Goal: Use online tool/utility: Utilize a website feature to perform a specific function

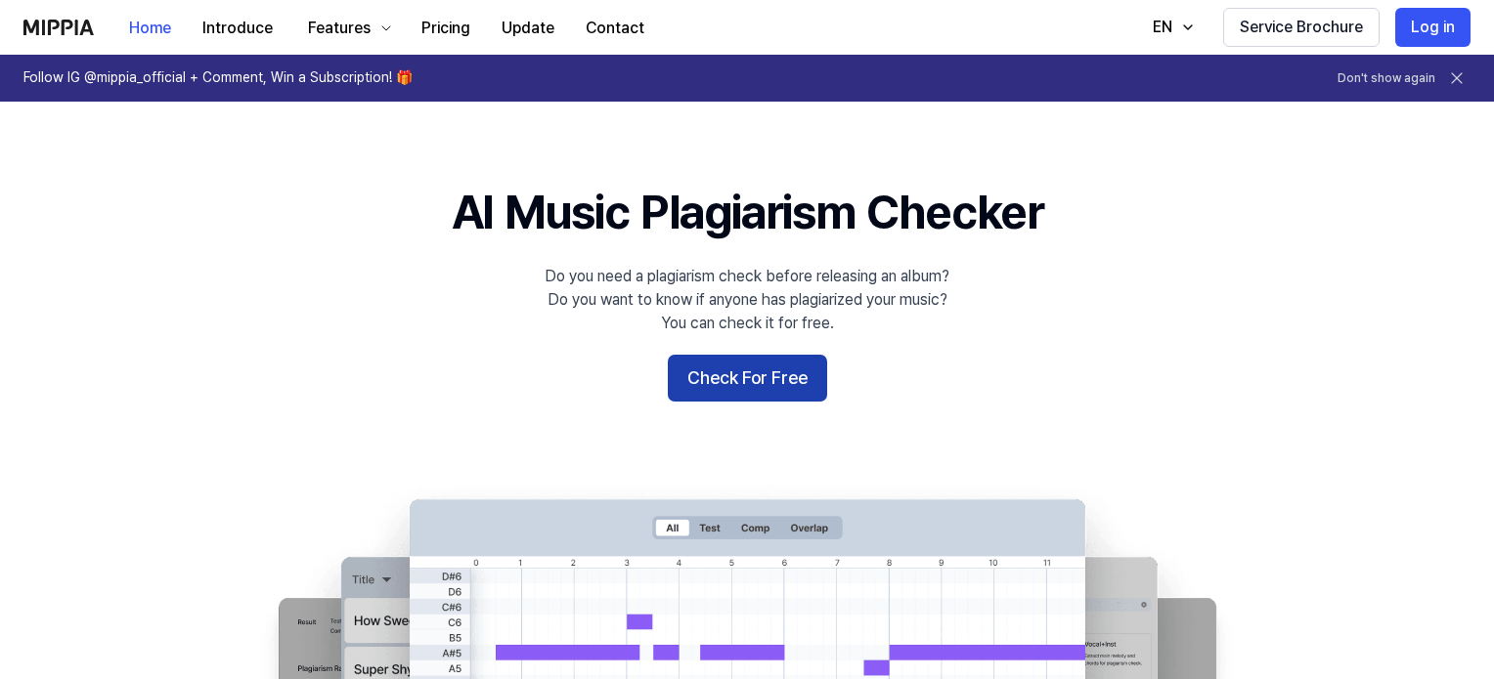
click at [793, 376] on button "Check For Free" at bounding box center [747, 378] width 159 height 47
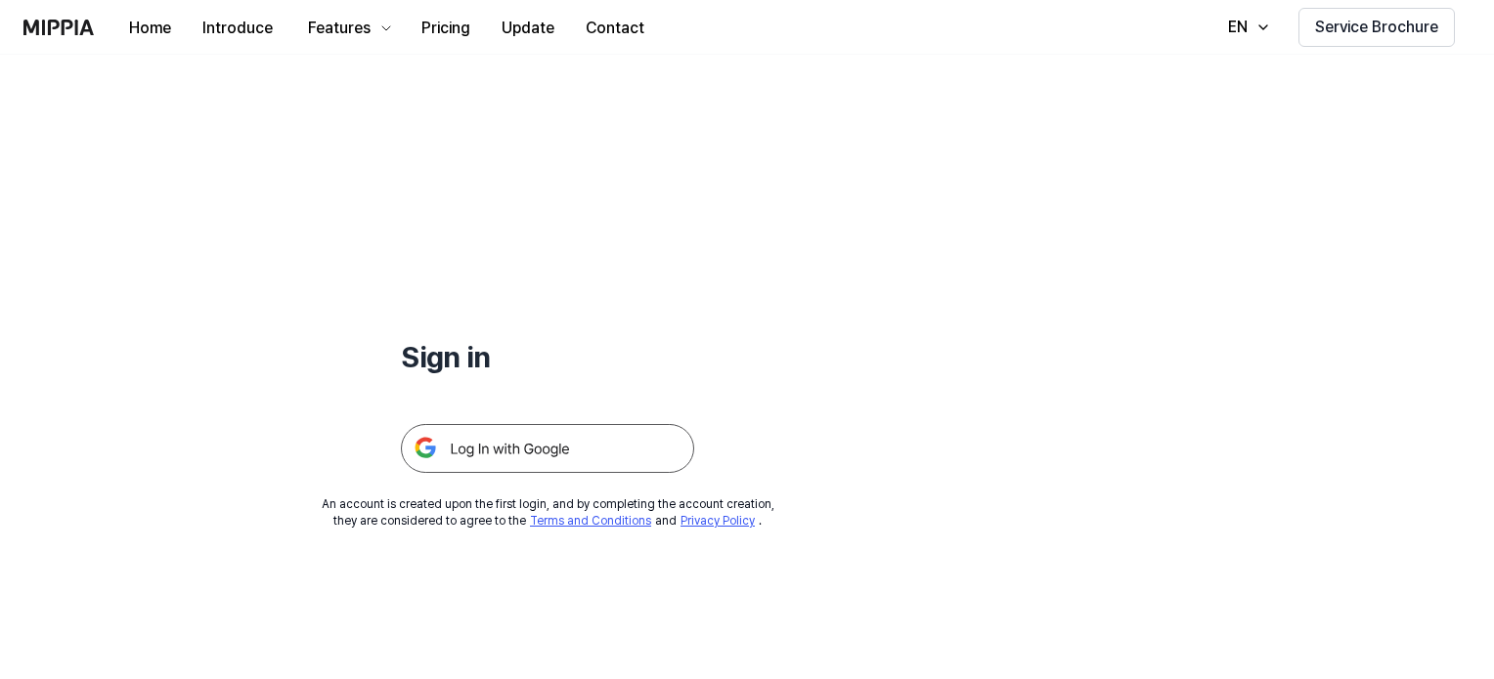
click at [520, 441] on img at bounding box center [547, 448] width 293 height 49
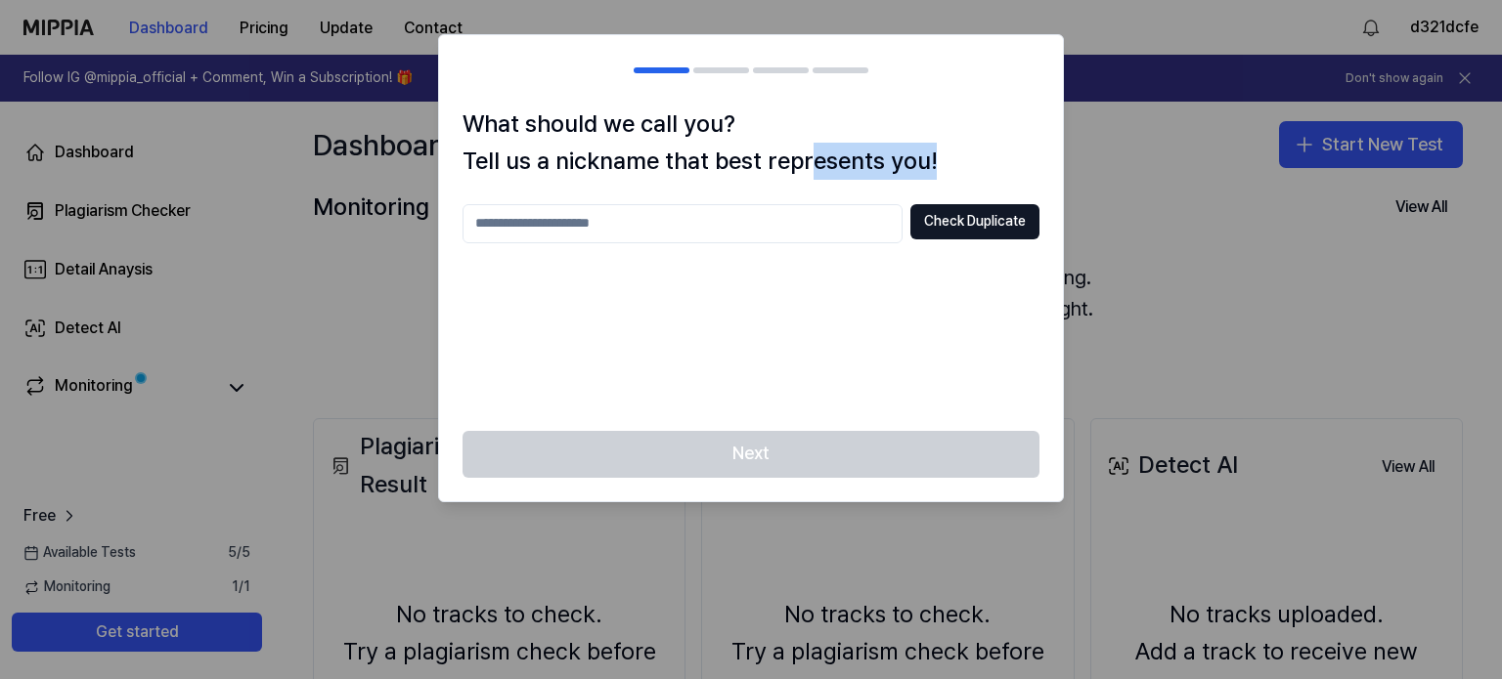
click at [808, 192] on div "What should we call you? Tell us a nickname that best represents you! Check Dup…" at bounding box center [751, 269] width 624 height 326
click at [800, 208] on input "text" at bounding box center [682, 223] width 440 height 39
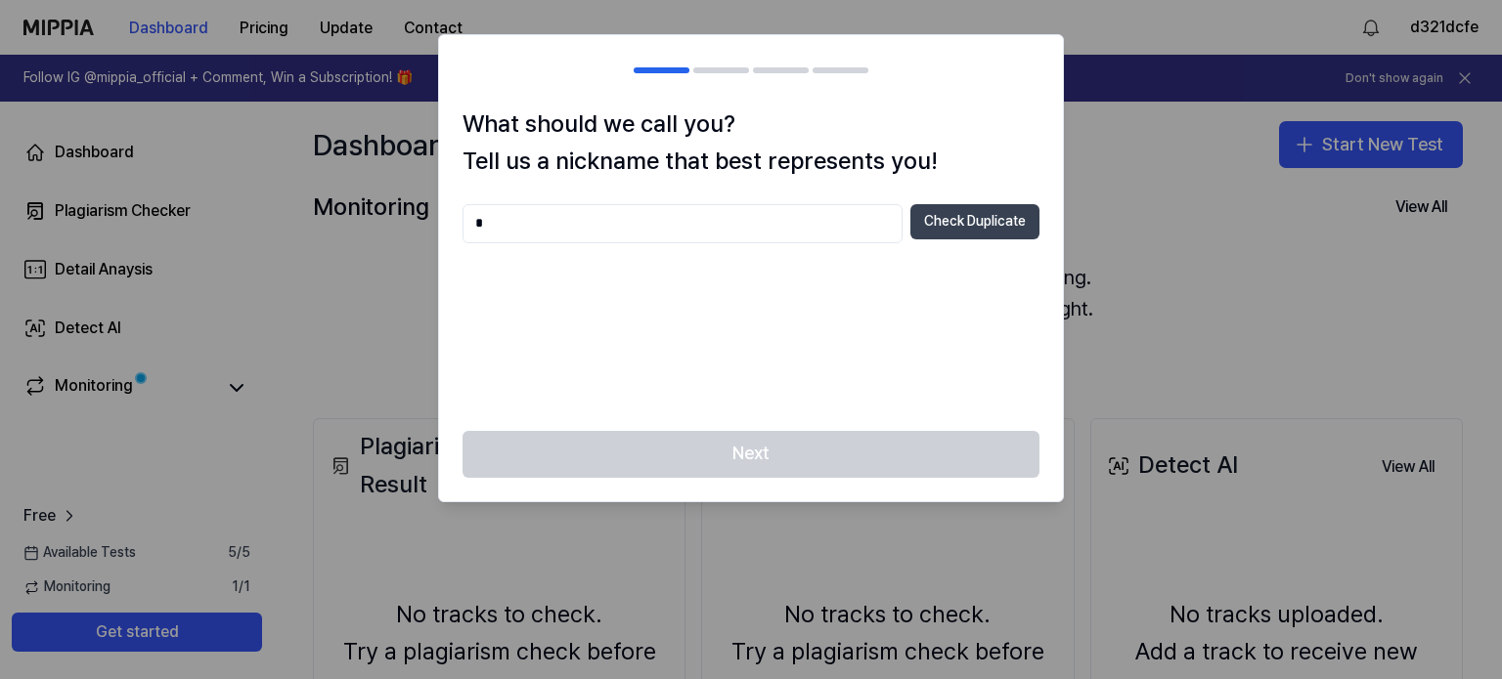
click at [1019, 211] on button "Check Duplicate" at bounding box center [974, 221] width 129 height 35
click at [718, 214] on input "*" at bounding box center [682, 223] width 440 height 39
type input "*******"
click at [935, 206] on button "Check Duplicate" at bounding box center [974, 221] width 129 height 35
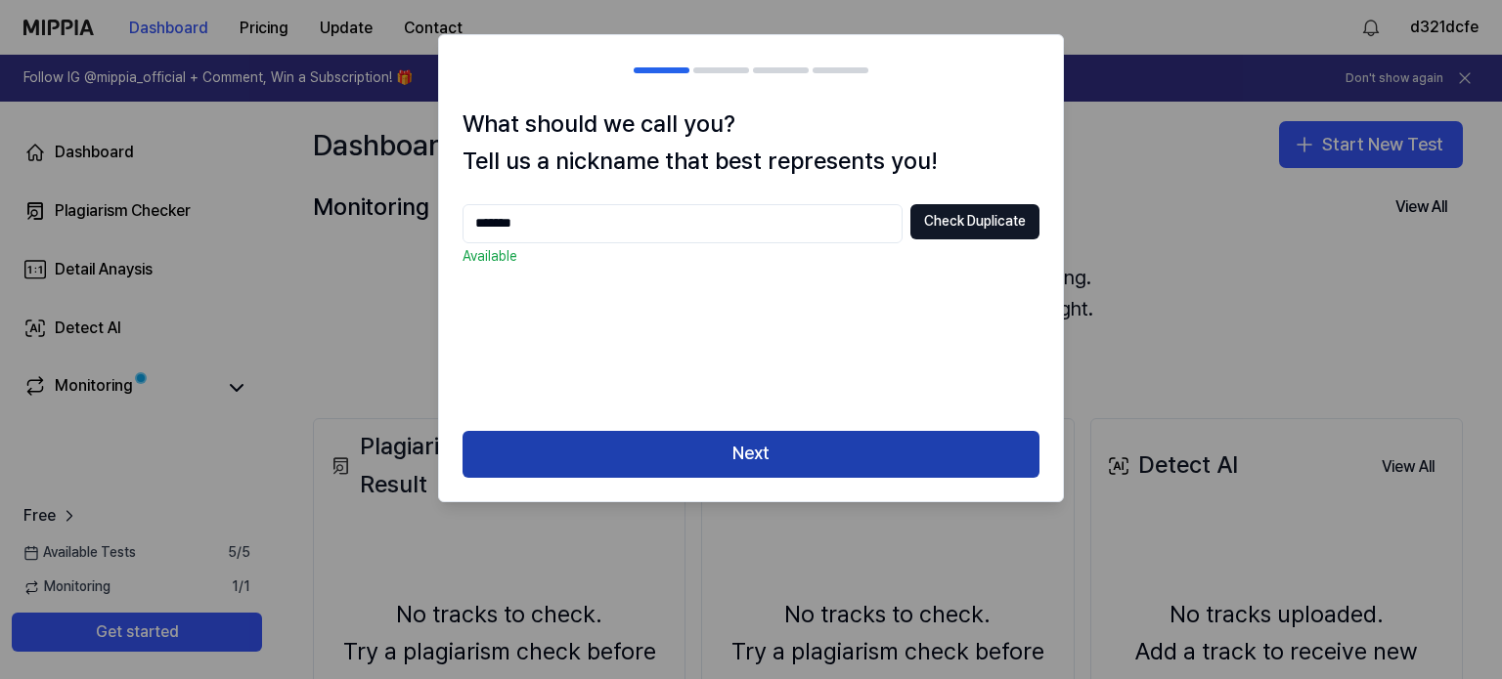
click at [610, 459] on button "Next" at bounding box center [750, 454] width 577 height 47
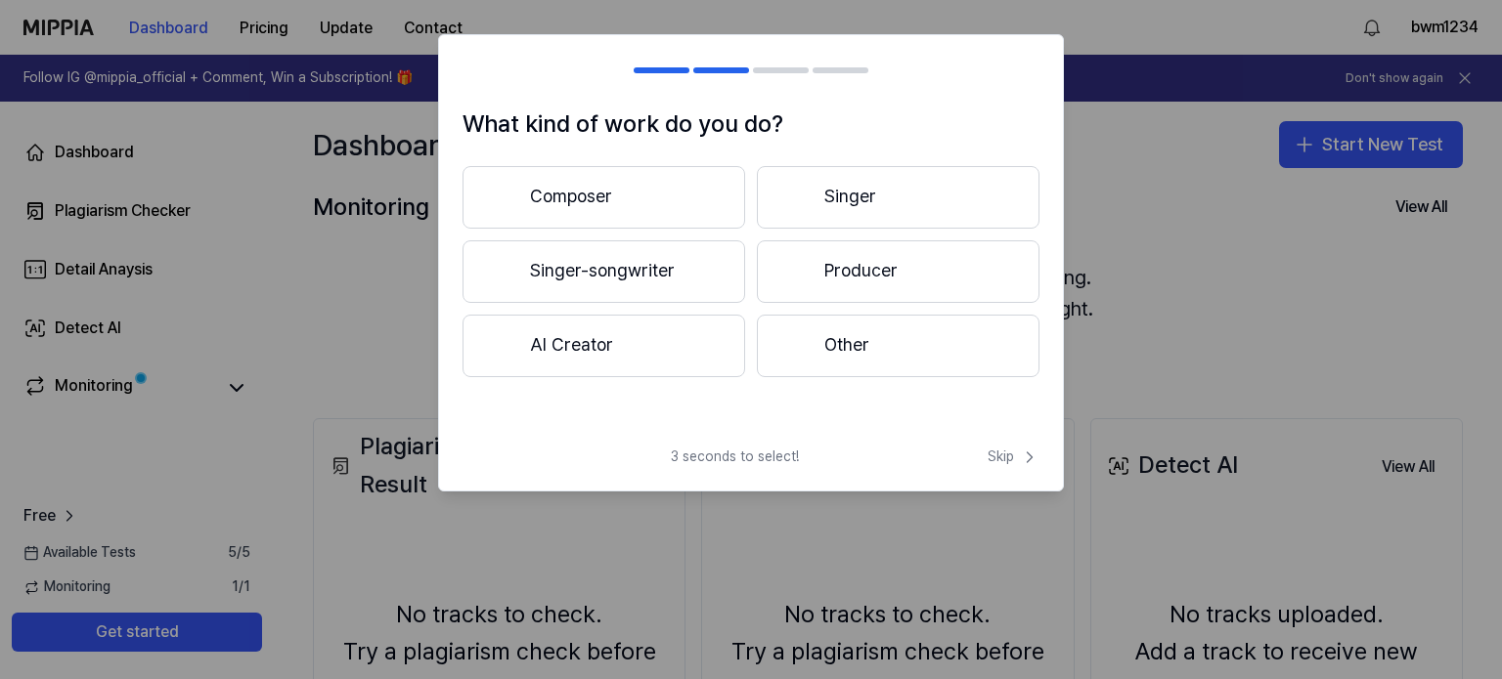
click at [878, 222] on button "Singer" at bounding box center [898, 197] width 283 height 63
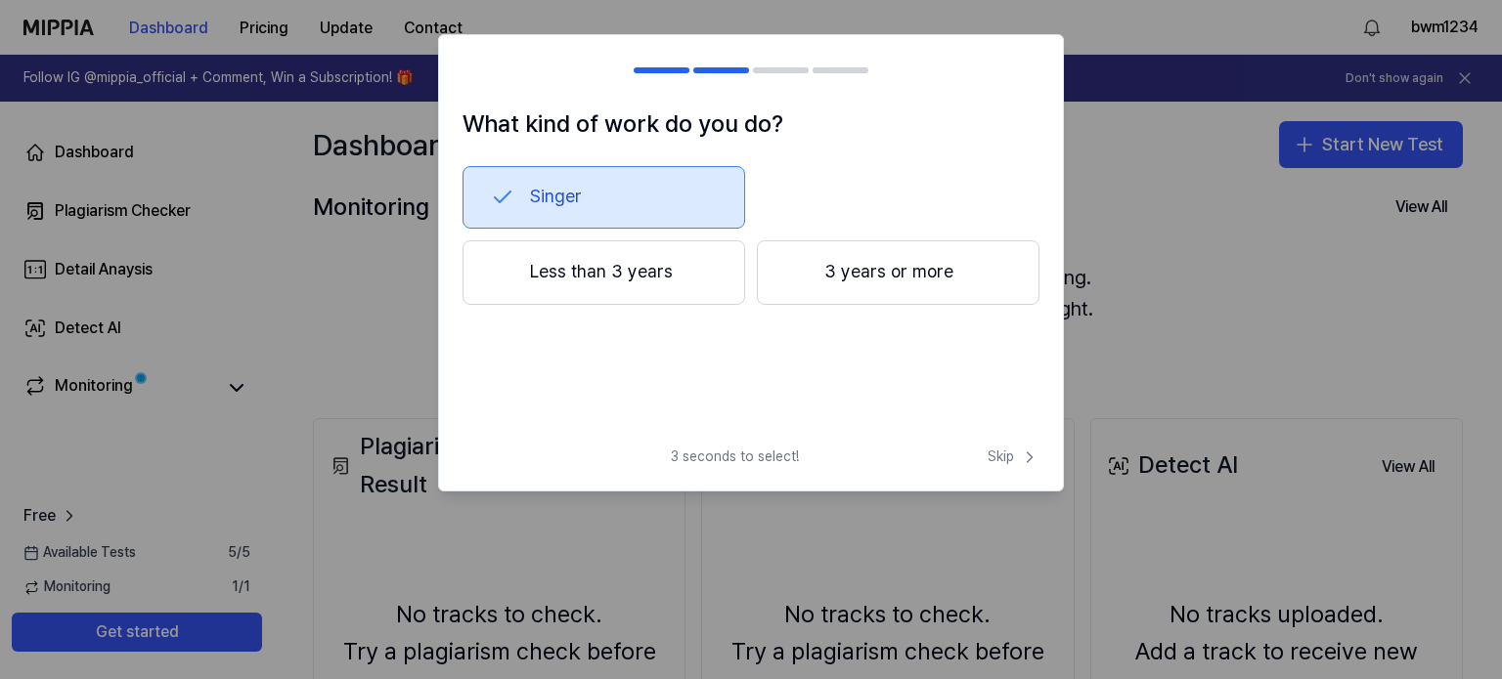
click at [635, 284] on button "Less than 3 years" at bounding box center [603, 272] width 283 height 65
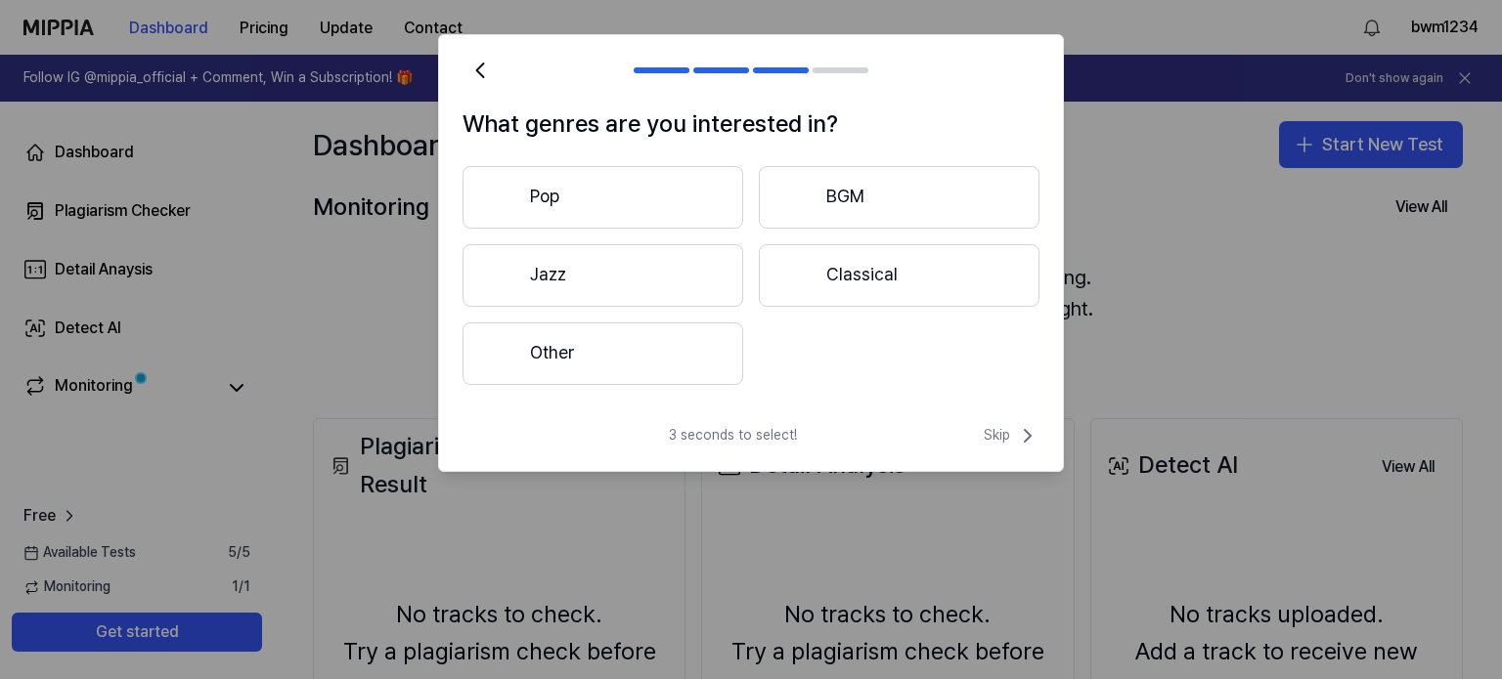
click at [647, 398] on div "What genres are you interested in? Pop BGM Jazz Classical Other" at bounding box center [751, 257] width 624 height 303
click at [614, 360] on button "Other" at bounding box center [602, 354] width 281 height 63
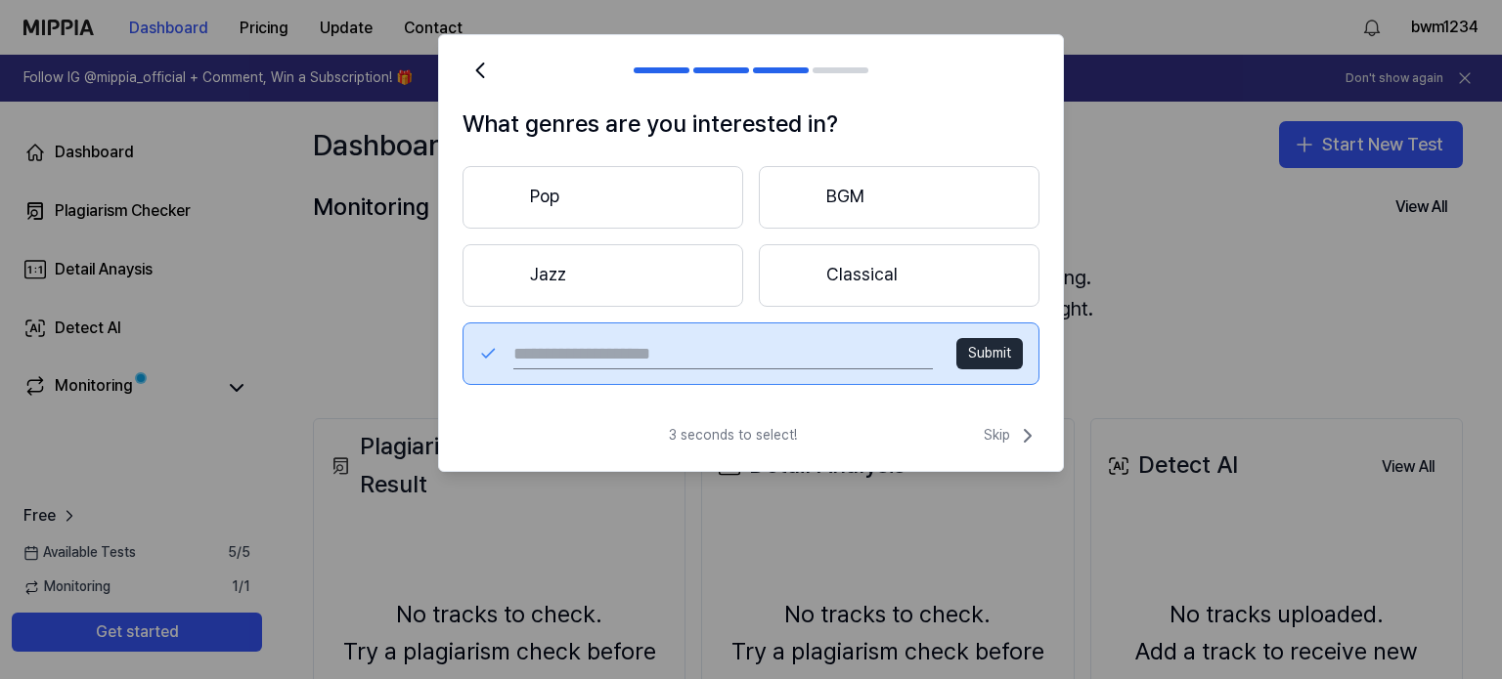
click at [682, 341] on input "text" at bounding box center [722, 353] width 419 height 31
type input "*******"
click at [981, 363] on button "Submit" at bounding box center [989, 353] width 66 height 31
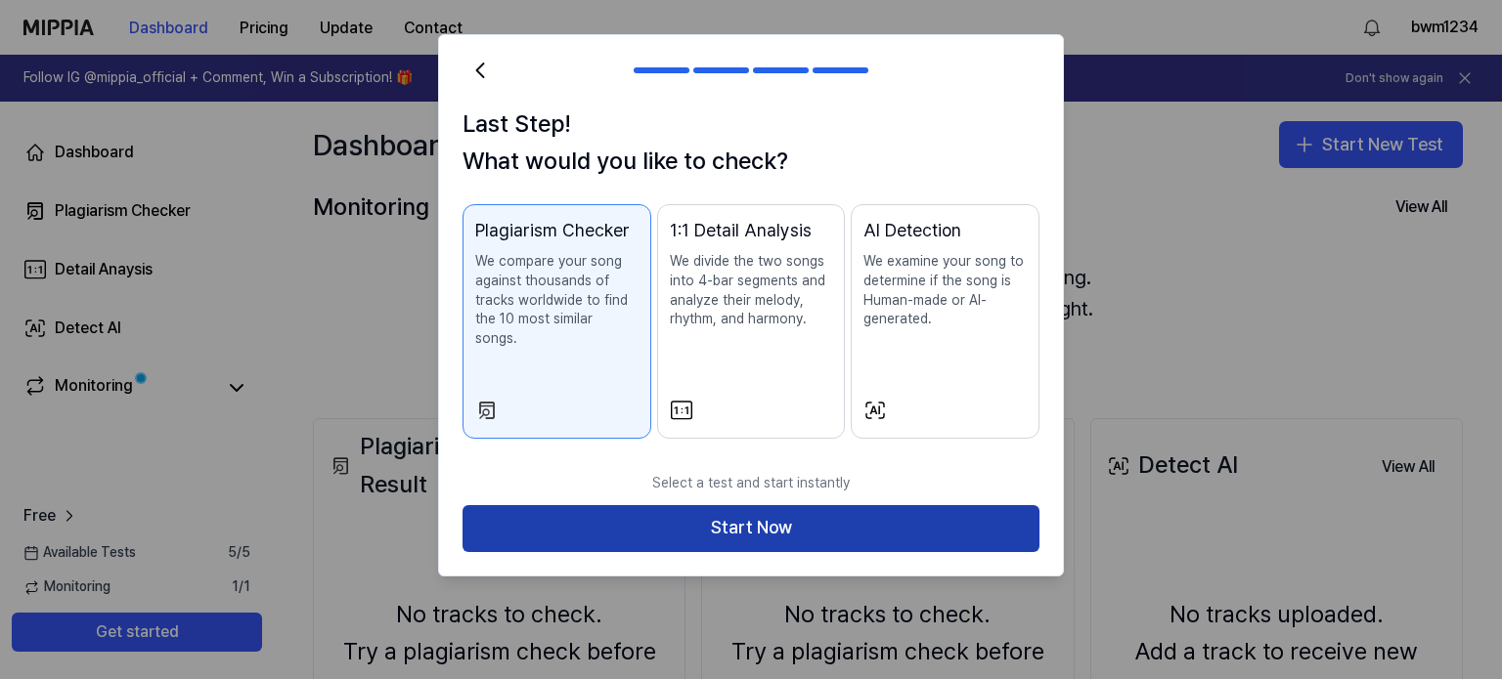
click at [711, 532] on button "Start Now" at bounding box center [750, 528] width 577 height 47
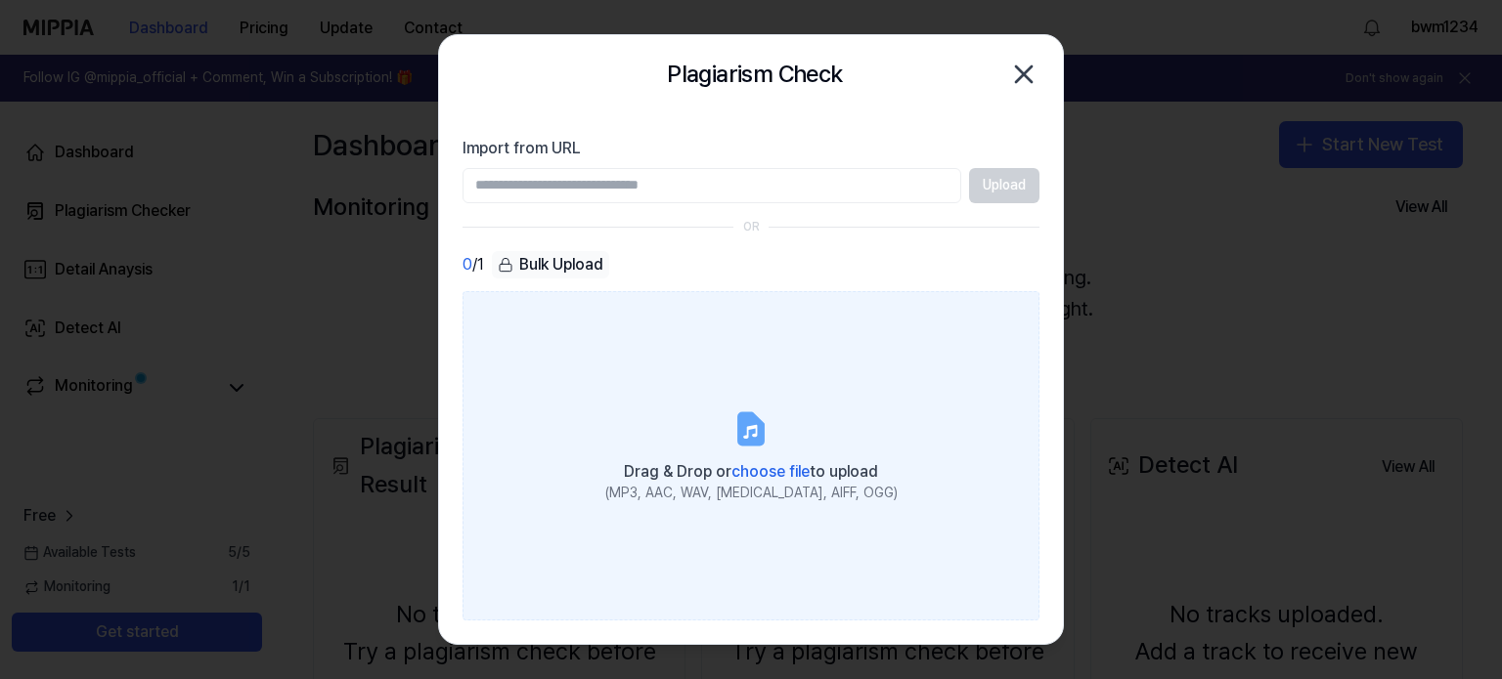
click at [636, 402] on label "Drag & Drop or choose file to upload (MP3, AAC, WAV, [MEDICAL_DATA], AIFF, OGG)" at bounding box center [750, 456] width 577 height 330
click at [0, 0] on input "Drag & Drop or choose file to upload (MP3, AAC, WAV, [MEDICAL_DATA], AIFF, OGG)" at bounding box center [0, 0] width 0 height 0
